Goal: Book appointment/travel/reservation

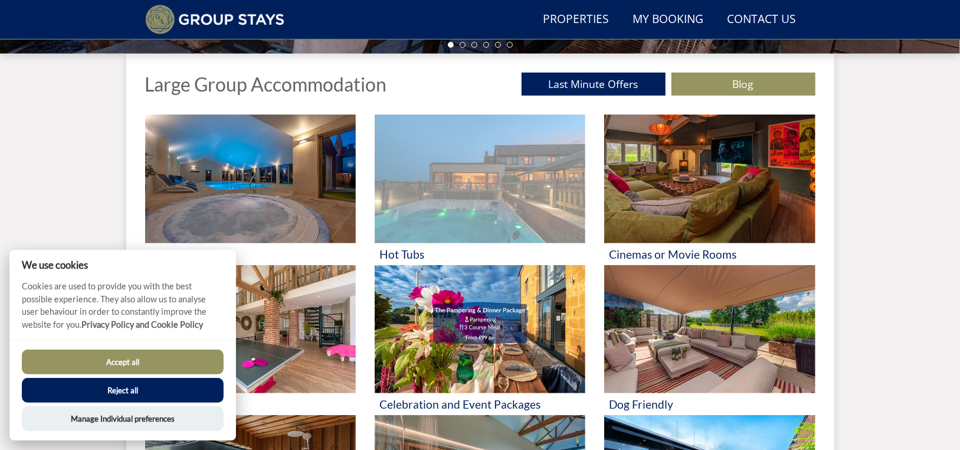
scroll to position [406, 0]
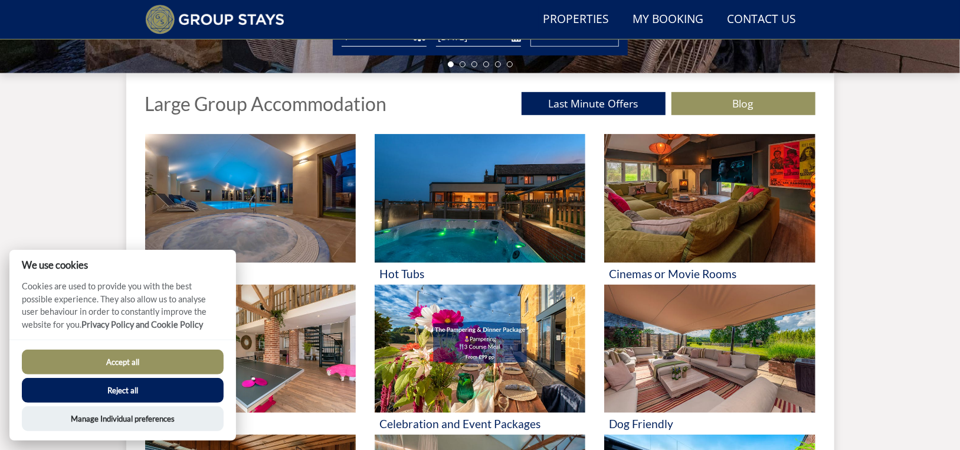
click at [122, 386] on button "Reject all" at bounding box center [123, 390] width 202 height 25
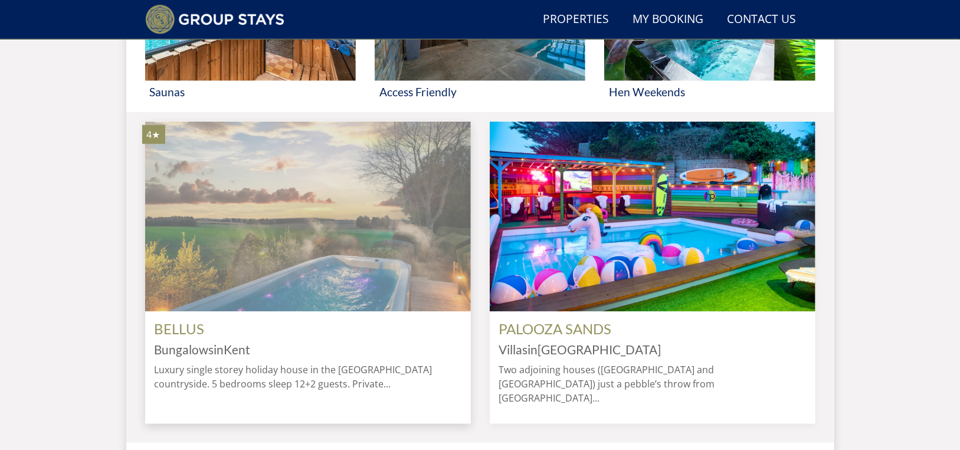
scroll to position [966, 0]
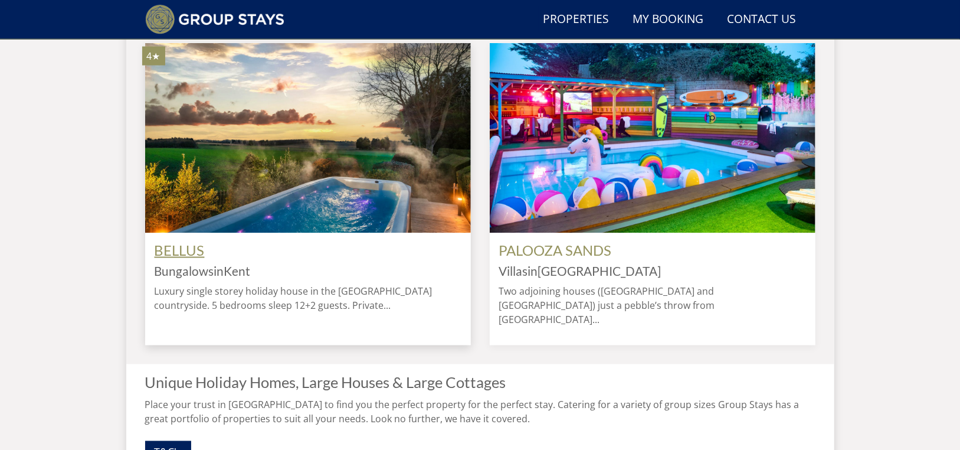
click at [180, 259] on link "BELLUS" at bounding box center [180, 249] width 50 height 17
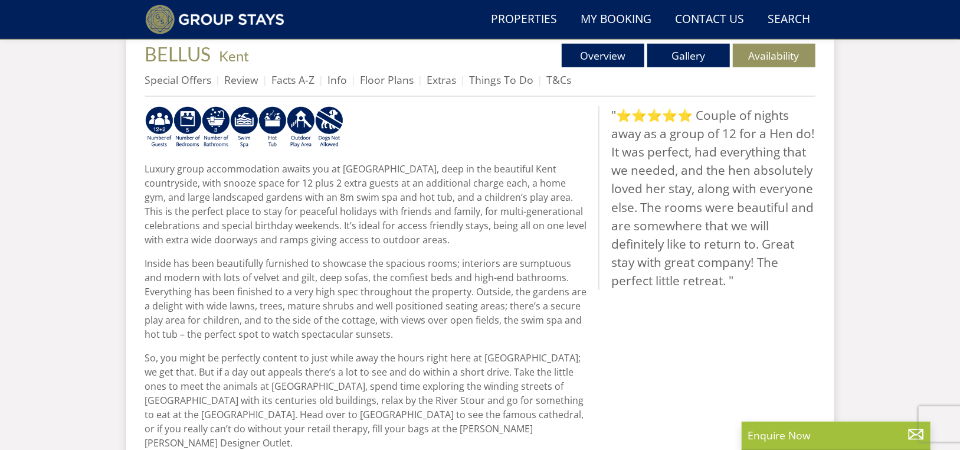
scroll to position [366, 0]
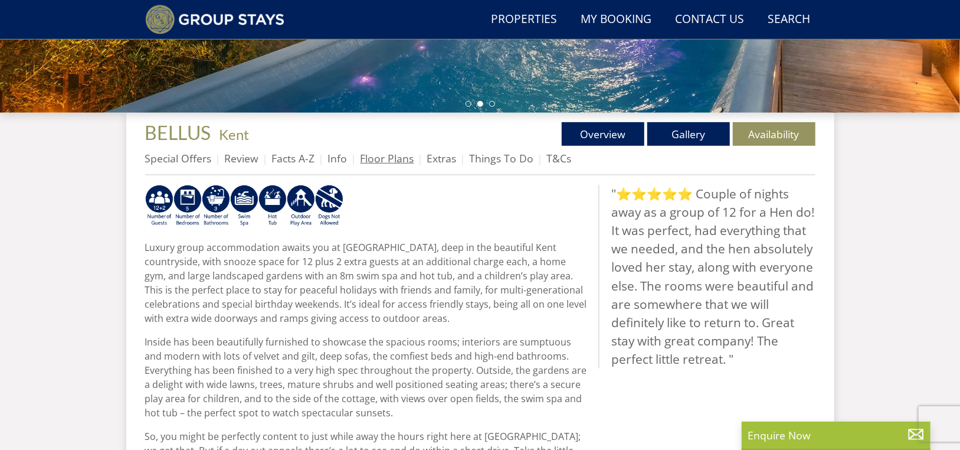
click at [382, 164] on link "Floor Plans" at bounding box center [388, 158] width 54 height 14
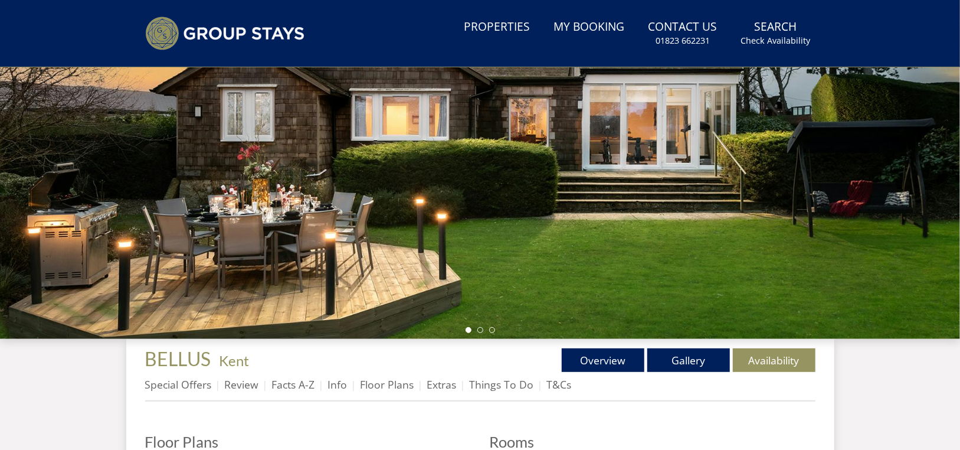
scroll to position [286, 0]
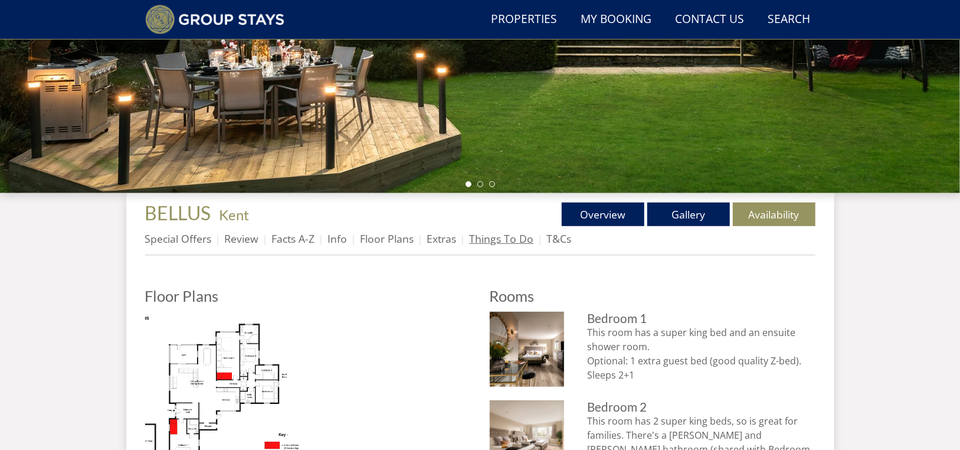
click at [496, 240] on link "Things To Do" at bounding box center [502, 238] width 64 height 14
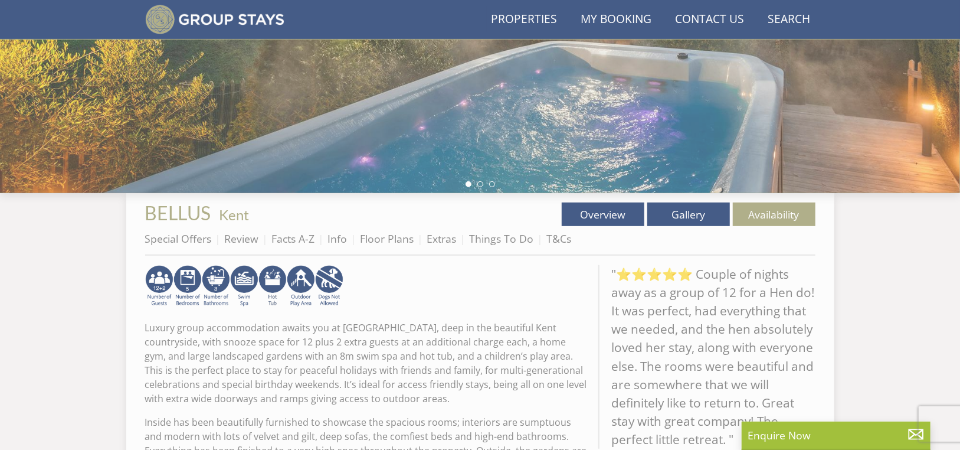
scroll to position [366, 0]
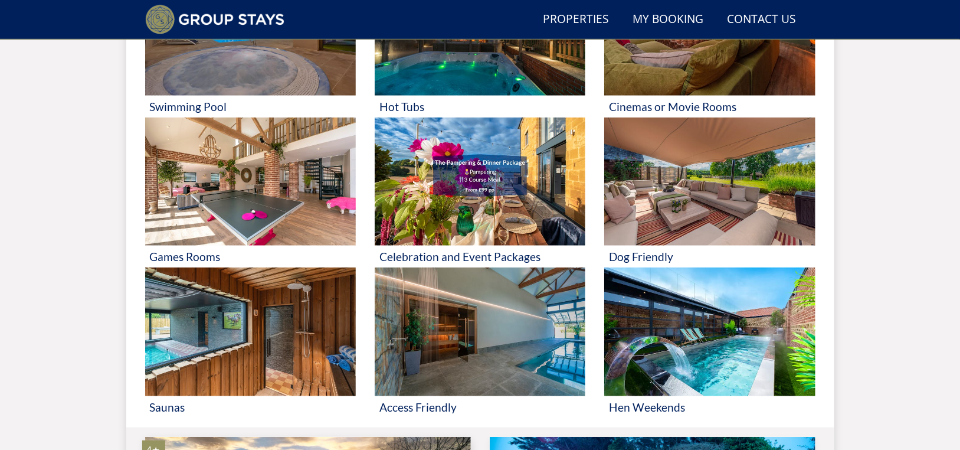
scroll to position [475, 0]
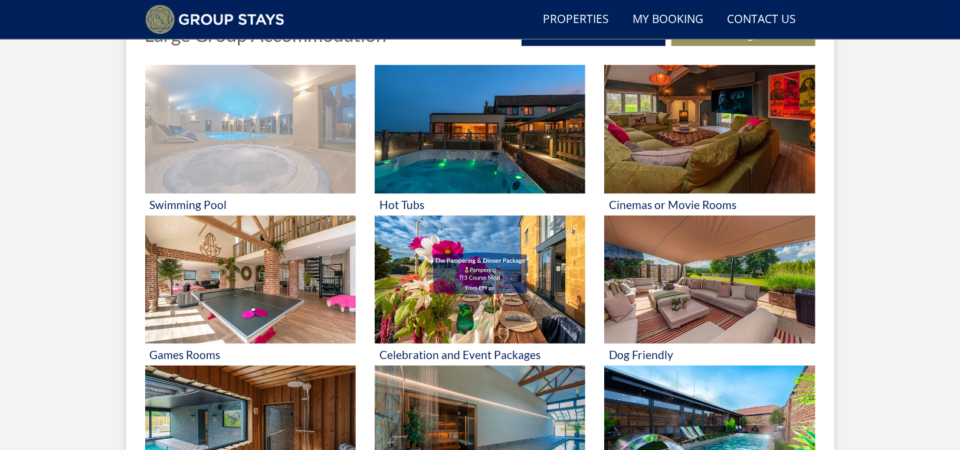
click at [249, 150] on img at bounding box center [250, 129] width 211 height 129
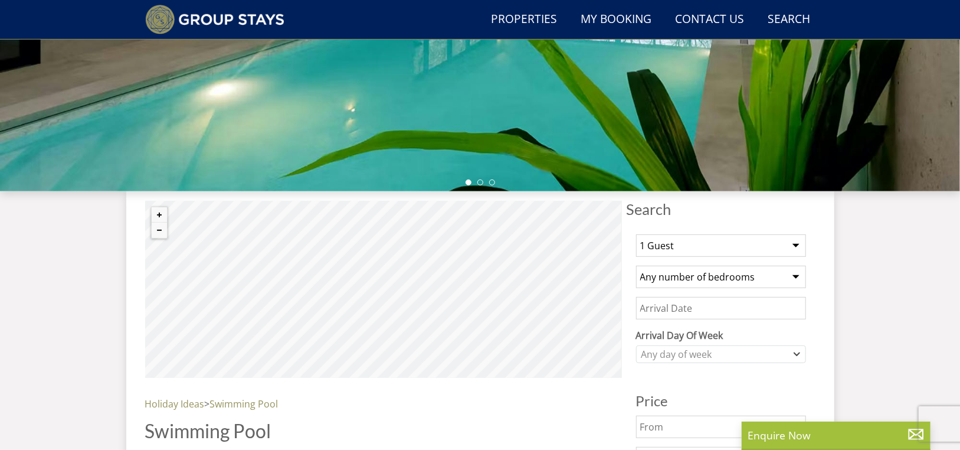
scroll to position [347, 0]
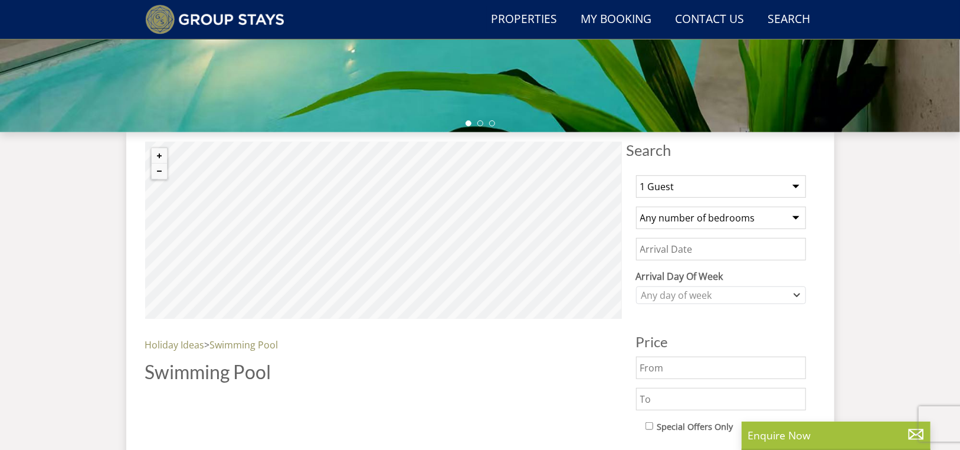
click at [660, 188] on select "1 Guest 2 Guests 3 Guests 4 Guests 5 Guests 6 Guests 7 Guests 8 Guests 9 Guests…" at bounding box center [721, 186] width 170 height 22
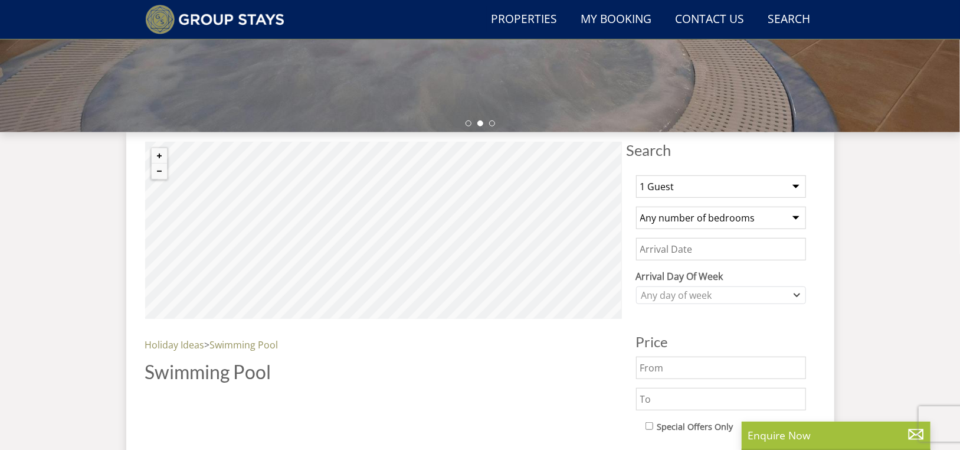
select select "12"
click at [636, 175] on select "1 Guest 2 Guests 3 Guests 4 Guests 5 Guests 6 Guests 7 Guests 8 Guests 9 Guests…" at bounding box center [721, 186] width 170 height 22
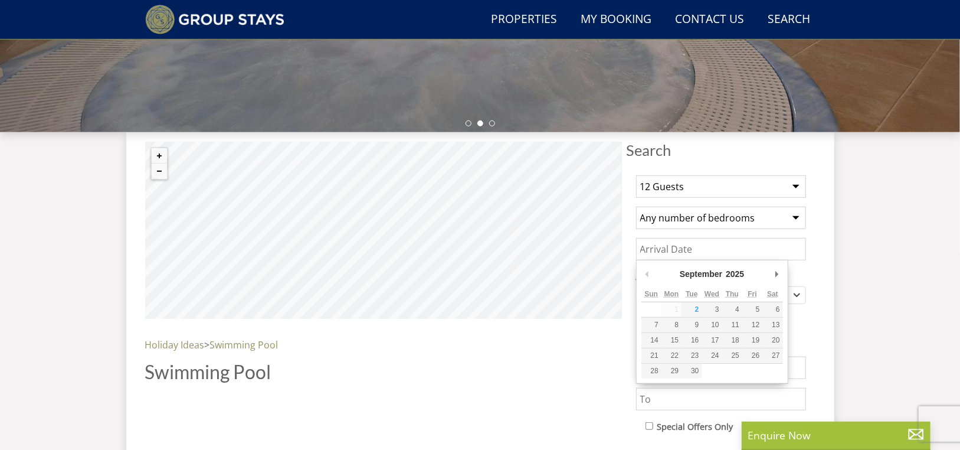
click at [725, 251] on input "Date" at bounding box center [721, 249] width 170 height 22
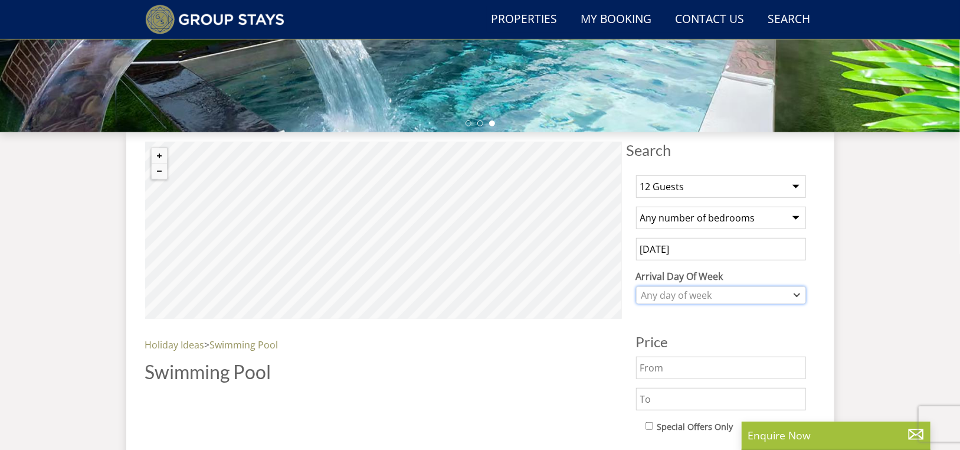
click at [743, 292] on div "Any day of week" at bounding box center [715, 295] width 153 height 13
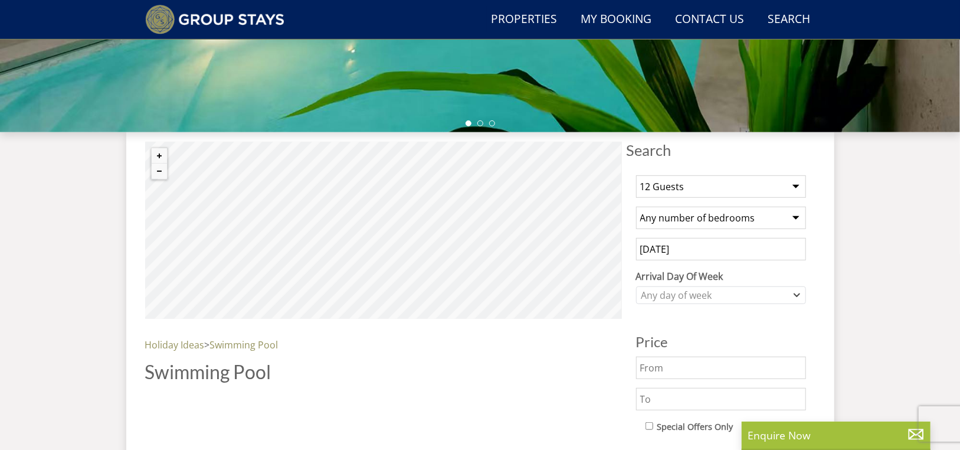
click at [700, 305] on div "1 Guest 2 Guests 3 Guests 4 Guests 5 Guests 6 Guests 7 Guests 8 Guests 9 Guests…" at bounding box center [721, 438] width 189 height 544
click at [701, 294] on div "Any day of week" at bounding box center [715, 295] width 153 height 13
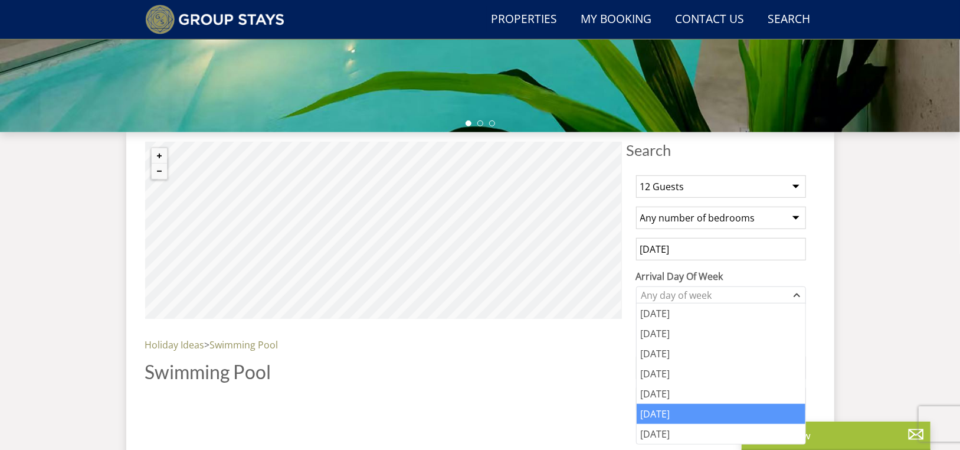
click at [674, 409] on div "[DATE]" at bounding box center [721, 414] width 169 height 20
click at [688, 248] on input "[DATE]" at bounding box center [721, 249] width 170 height 22
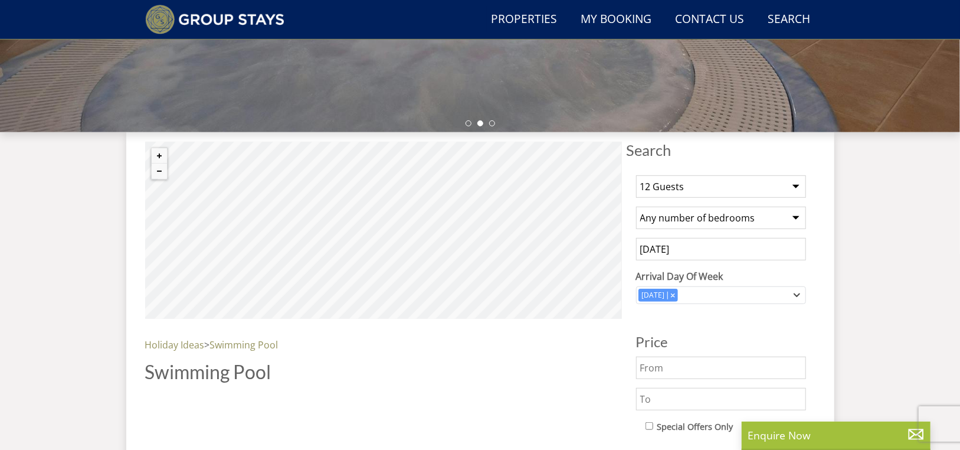
click at [703, 244] on input "[DATE]" at bounding box center [721, 249] width 170 height 22
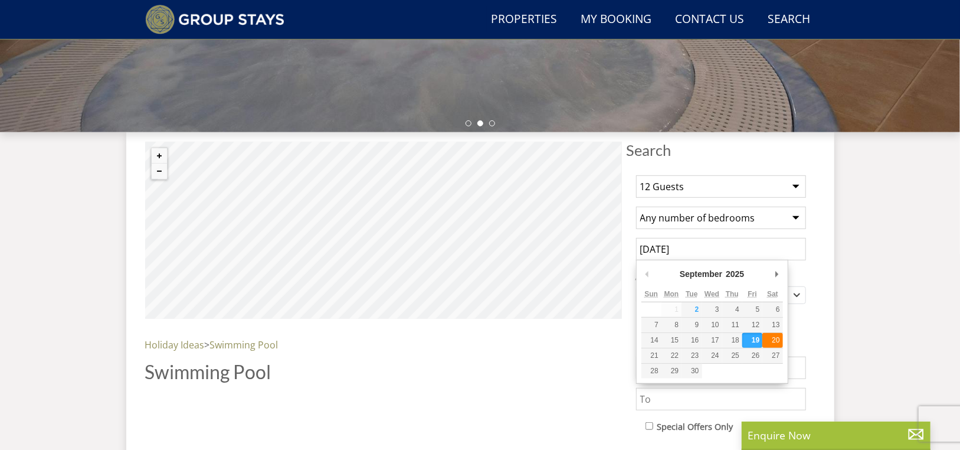
type input "[DATE]"
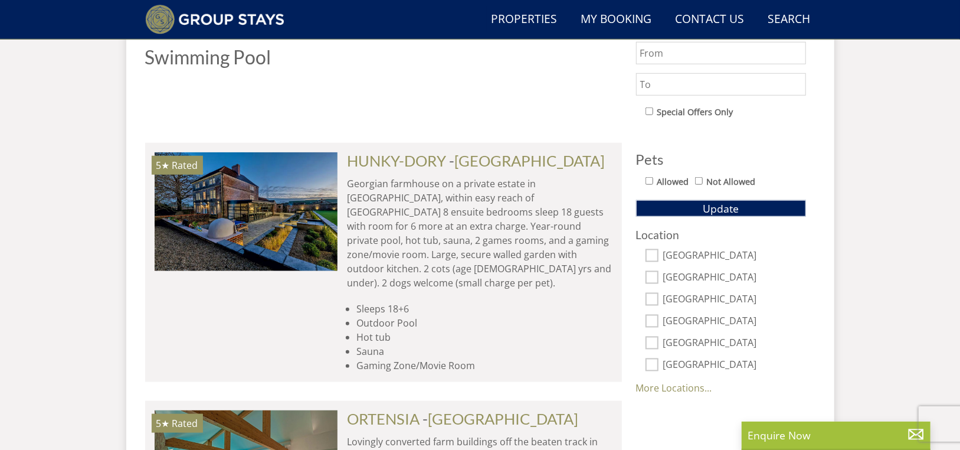
scroll to position [701, 0]
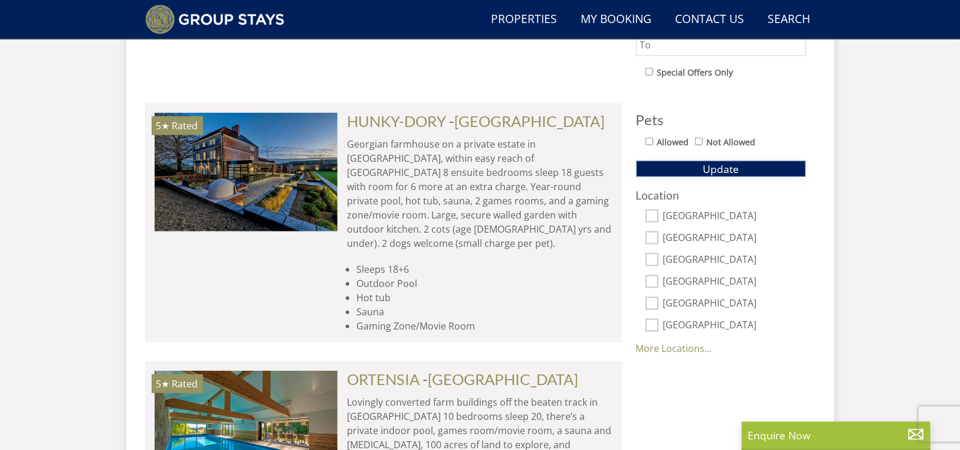
click at [700, 172] on button "Update" at bounding box center [721, 169] width 170 height 17
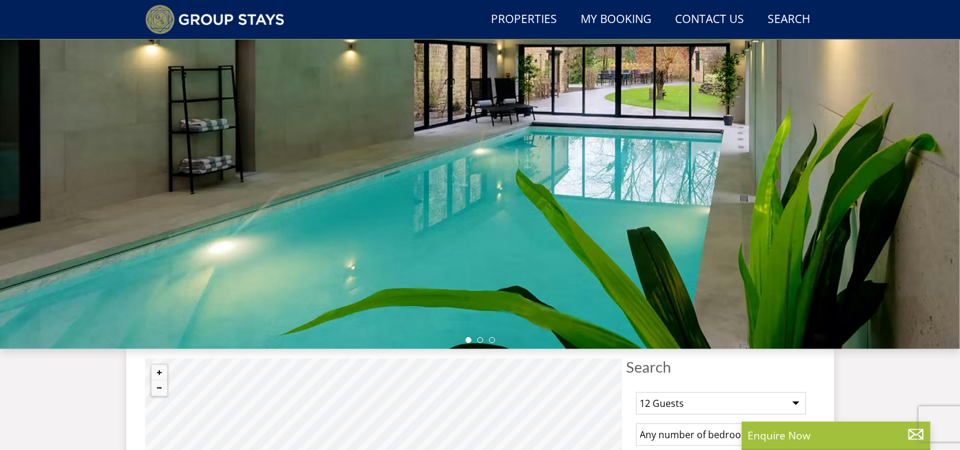
scroll to position [0, 0]
